Goal: Find specific page/section: Find specific page/section

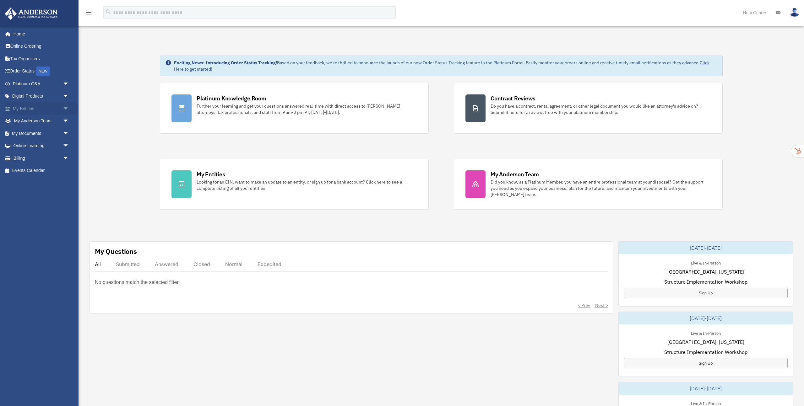
click at [65, 109] on span "arrow_drop_down" at bounding box center [69, 108] width 13 height 13
click at [39, 171] on link "My Blueprint" at bounding box center [44, 170] width 70 height 13
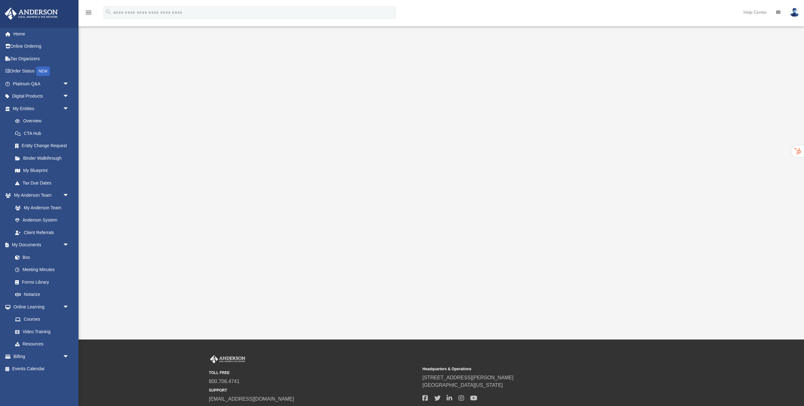
click at [87, 12] on icon "menu" at bounding box center [89, 13] width 8 height 8
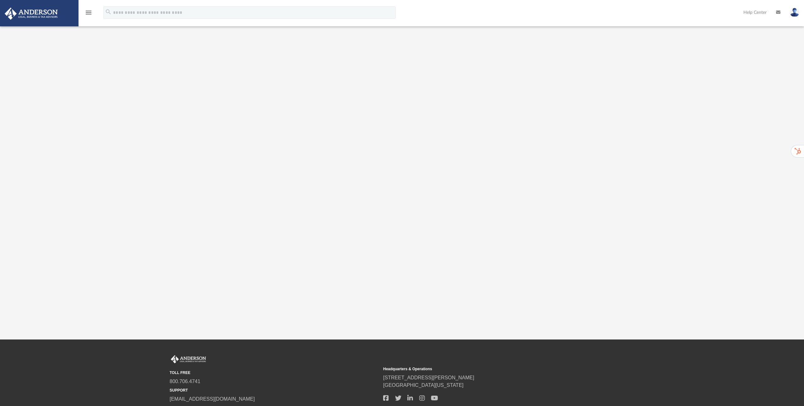
click at [91, 13] on icon "menu" at bounding box center [89, 13] width 8 height 8
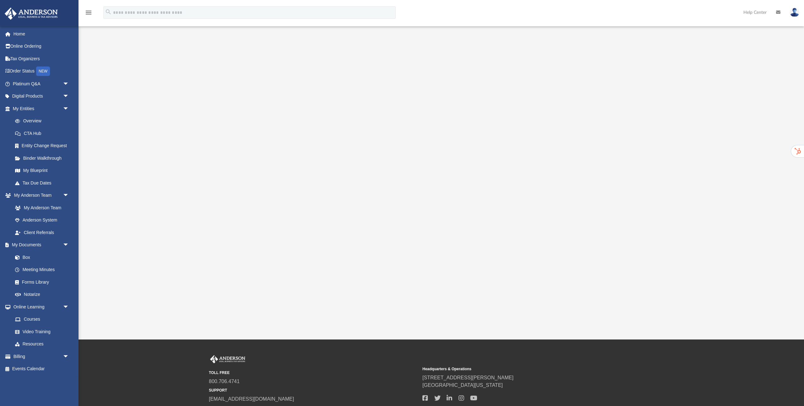
click at [91, 13] on icon "menu" at bounding box center [89, 13] width 8 height 8
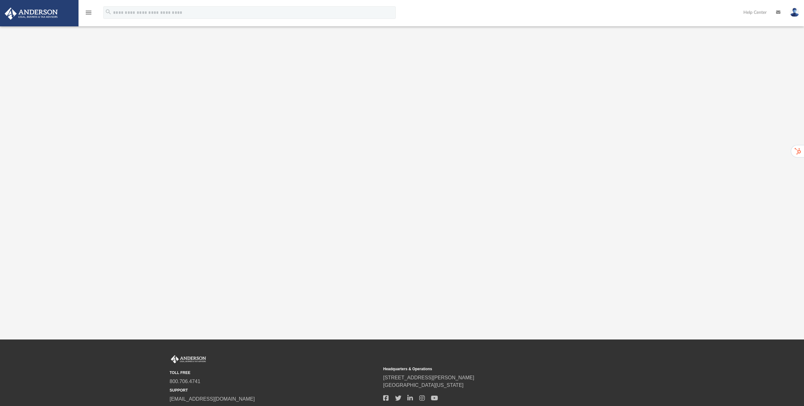
click at [91, 13] on icon "menu" at bounding box center [89, 13] width 8 height 8
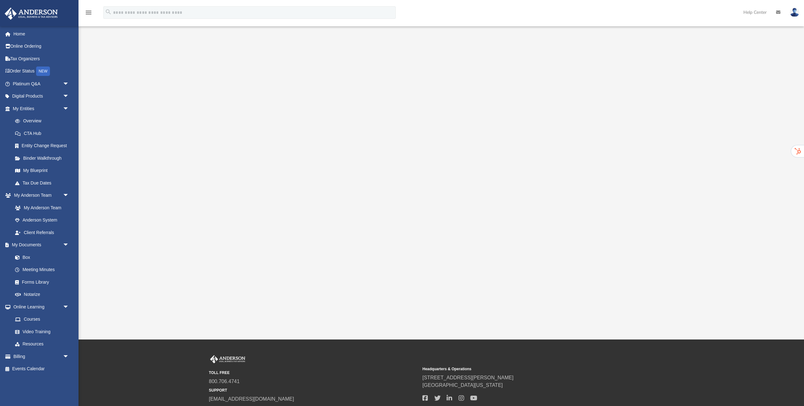
click at [89, 11] on icon "menu" at bounding box center [89, 13] width 8 height 8
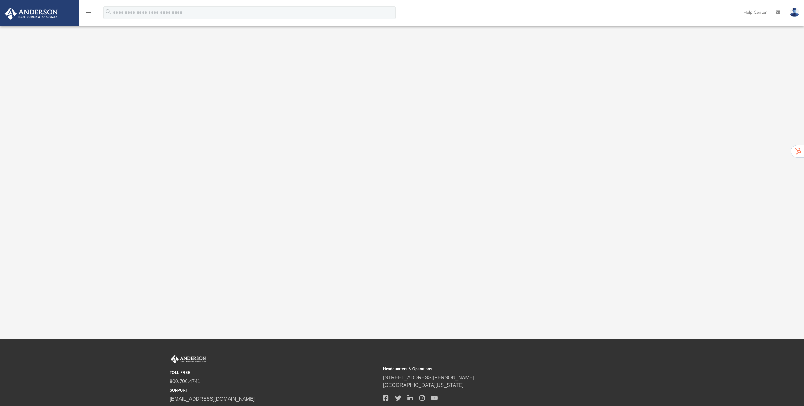
click at [88, 12] on icon "menu" at bounding box center [89, 13] width 8 height 8
